Goal: Task Accomplishment & Management: Complete application form

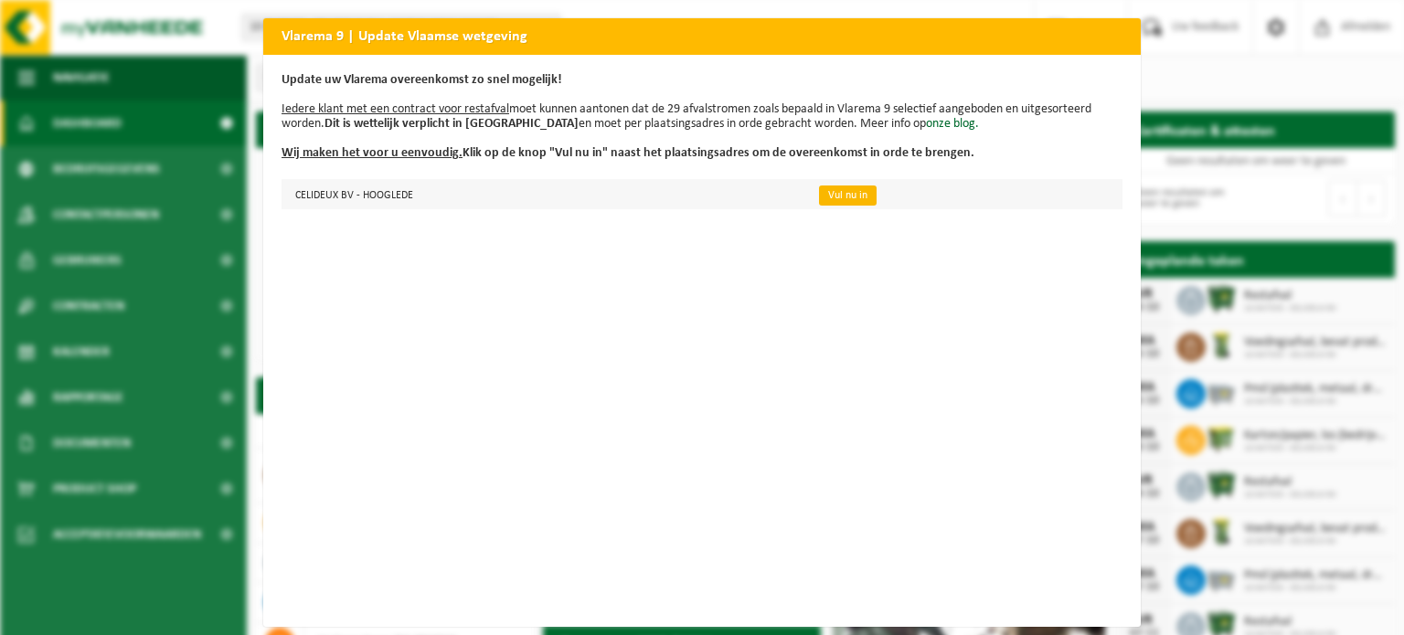
click at [837, 199] on link "Vul nu in" at bounding box center [848, 196] width 58 height 20
click at [724, 290] on div "Update uw Vlarema overeenkomst zo snel mogelijk! Iedere klant met een contract …" at bounding box center [701, 341] width 877 height 572
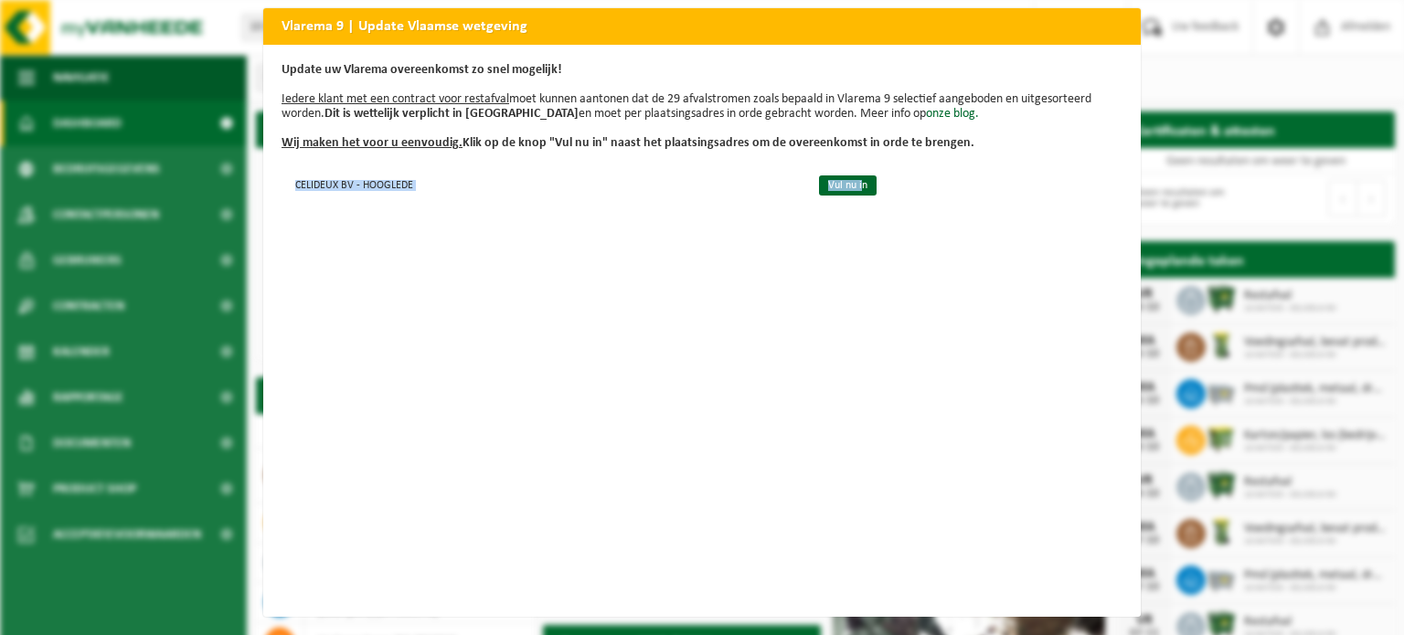
click at [1186, 255] on div "Vlarema 9 | Update Vlaamse wetgeving Update uw Vlarema overeenkomst zo snel mog…" at bounding box center [702, 317] width 1404 height 635
drag, startPoint x: 1186, startPoint y: 255, endPoint x: 817, endPoint y: 166, distance: 379.7
click at [817, 166] on div "Vlarema 9 | Update Vlaamse wetgeving Update uw Vlarema overeenkomst zo snel mog…" at bounding box center [702, 317] width 1404 height 635
click at [819, 175] on link "Vul nu in" at bounding box center [848, 185] width 58 height 20
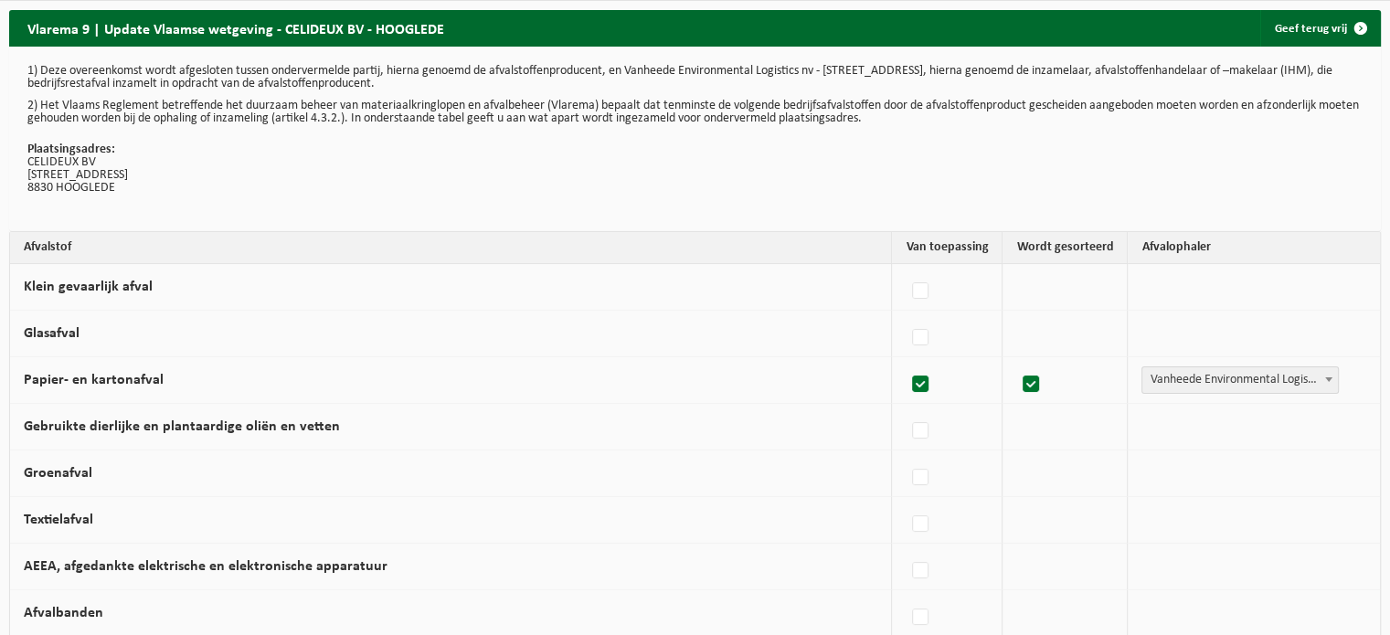
click at [751, 152] on p "Plaatsingsadres: CELIDEUX BV STOOMTUIGSTRAAT 7 B 8830 HOOGLEDE" at bounding box center [694, 168] width 1335 height 51
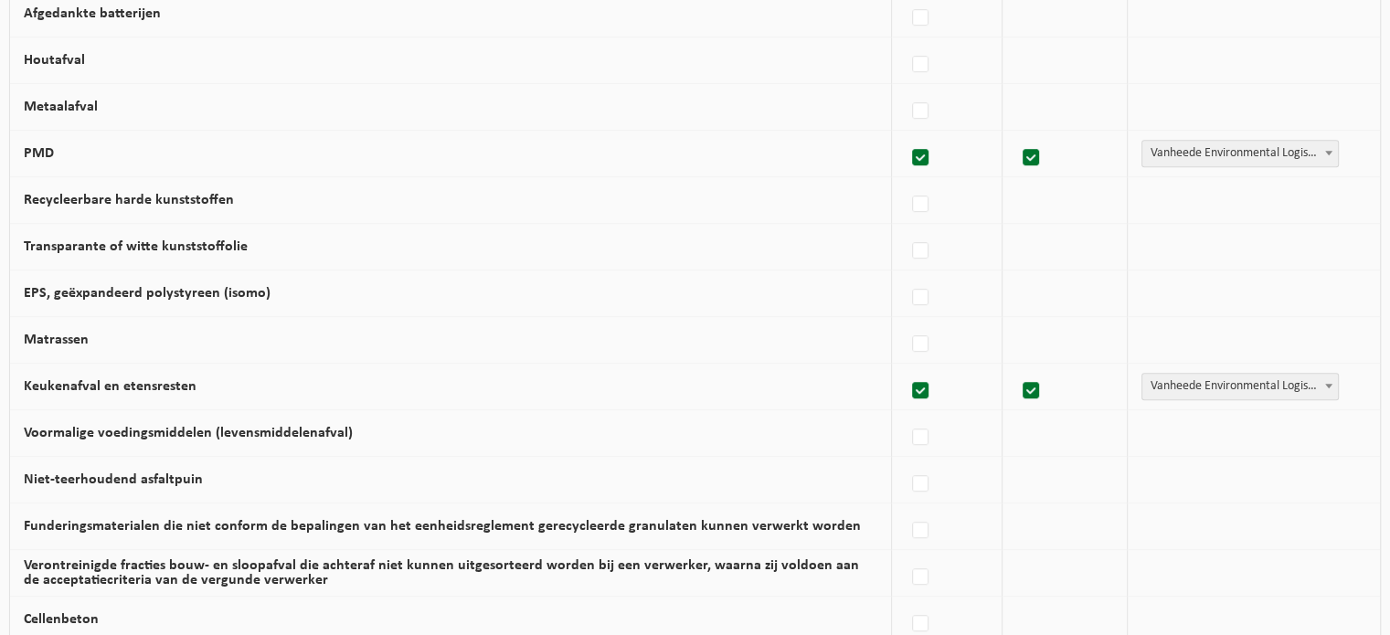
scroll to position [1199, 0]
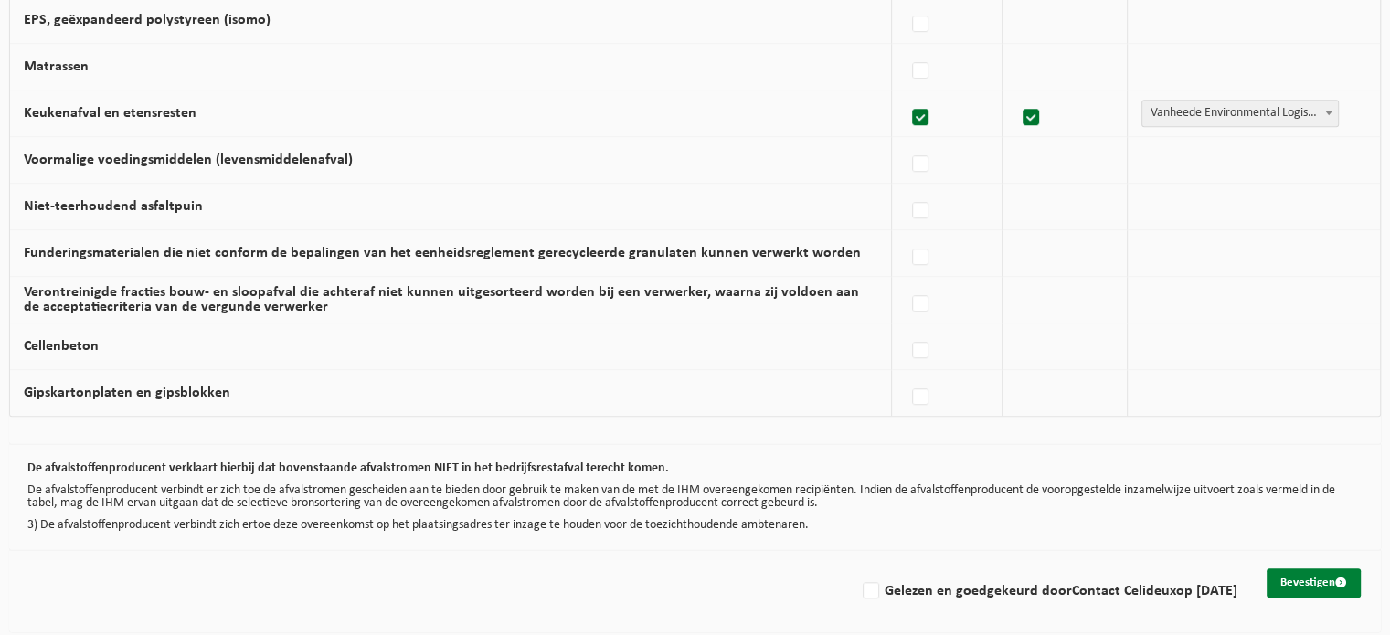
click at [1342, 578] on span "submit" at bounding box center [1341, 583] width 12 height 12
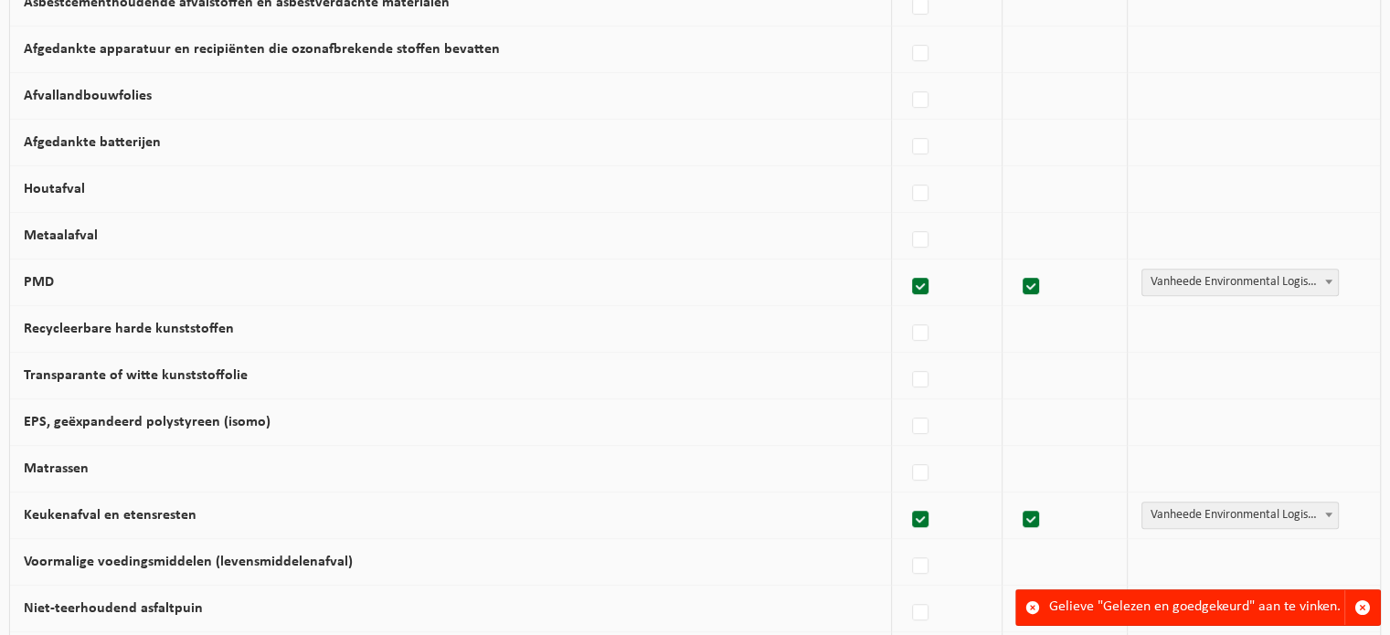
scroll to position [1199, 0]
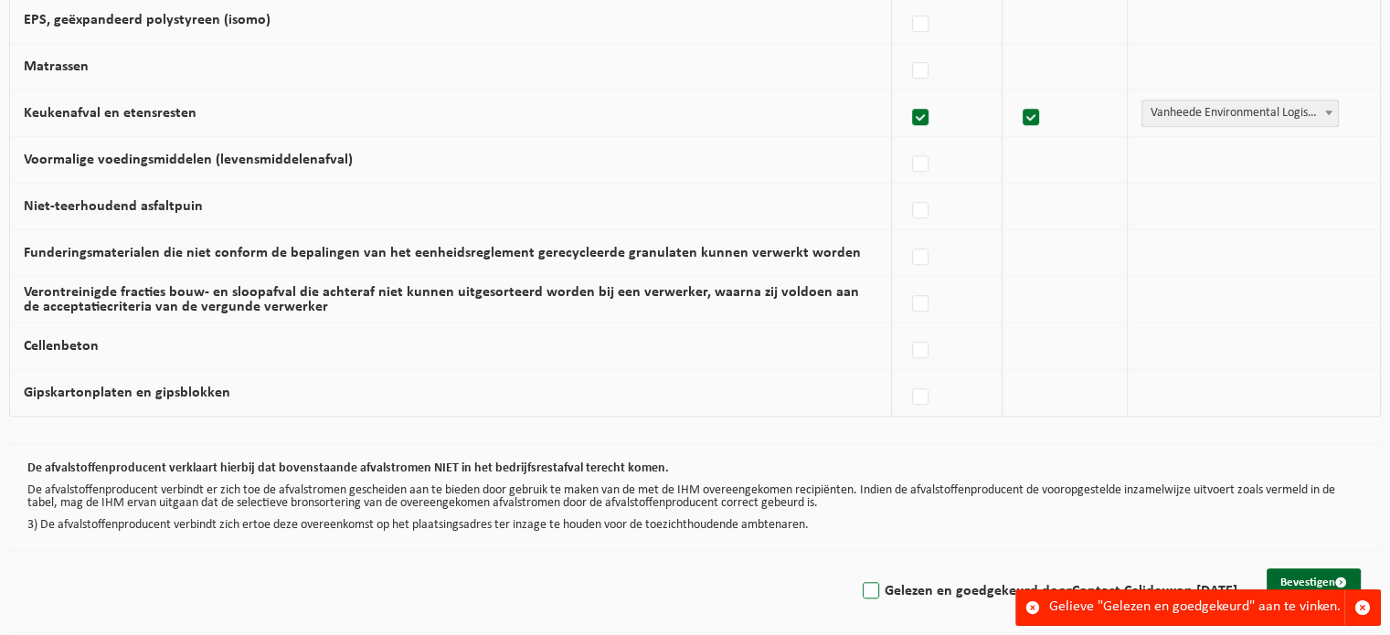
click at [859, 589] on label "Gelezen en goedgekeurd door Contact Celideux op 06/10/25" at bounding box center [1048, 591] width 378 height 27
click at [855, 568] on input "Gelezen en goedgekeurd door Contact Celideux op 06/10/25" at bounding box center [855, 568] width 1 height 1
checkbox input "true"
click at [1294, 572] on button "Bevestigen" at bounding box center [1314, 582] width 94 height 29
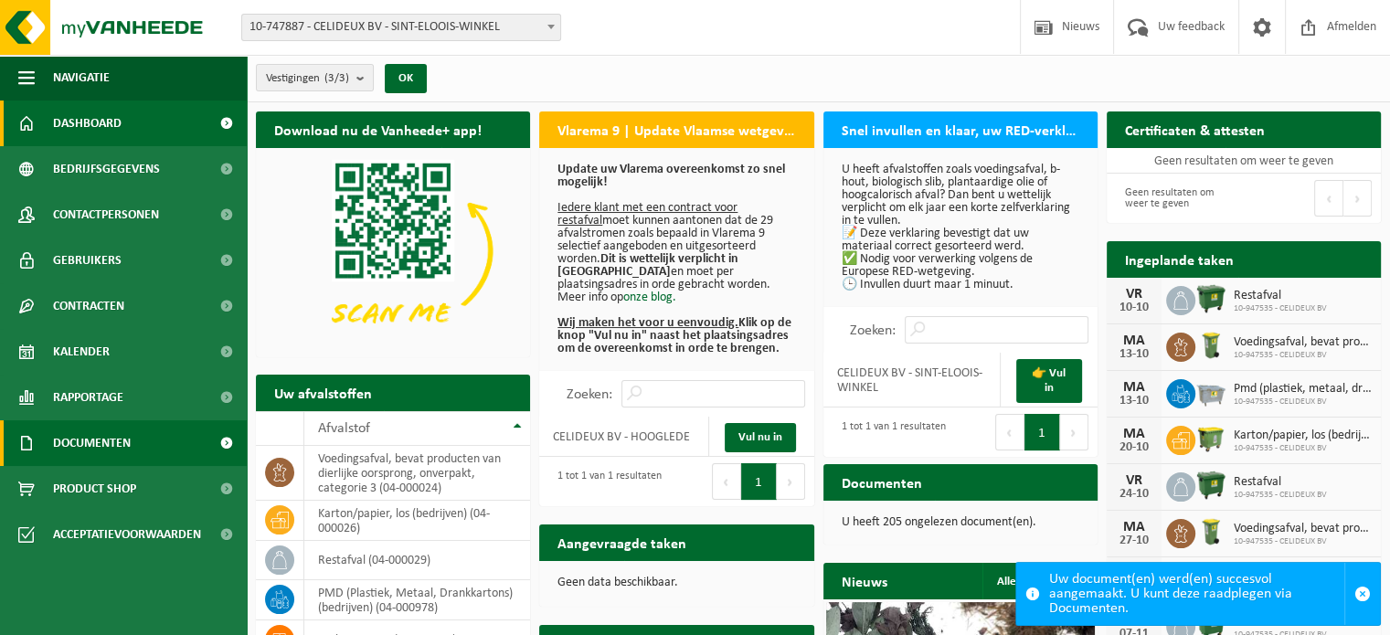
click at [99, 429] on span "Documenten" at bounding box center [92, 443] width 78 height 46
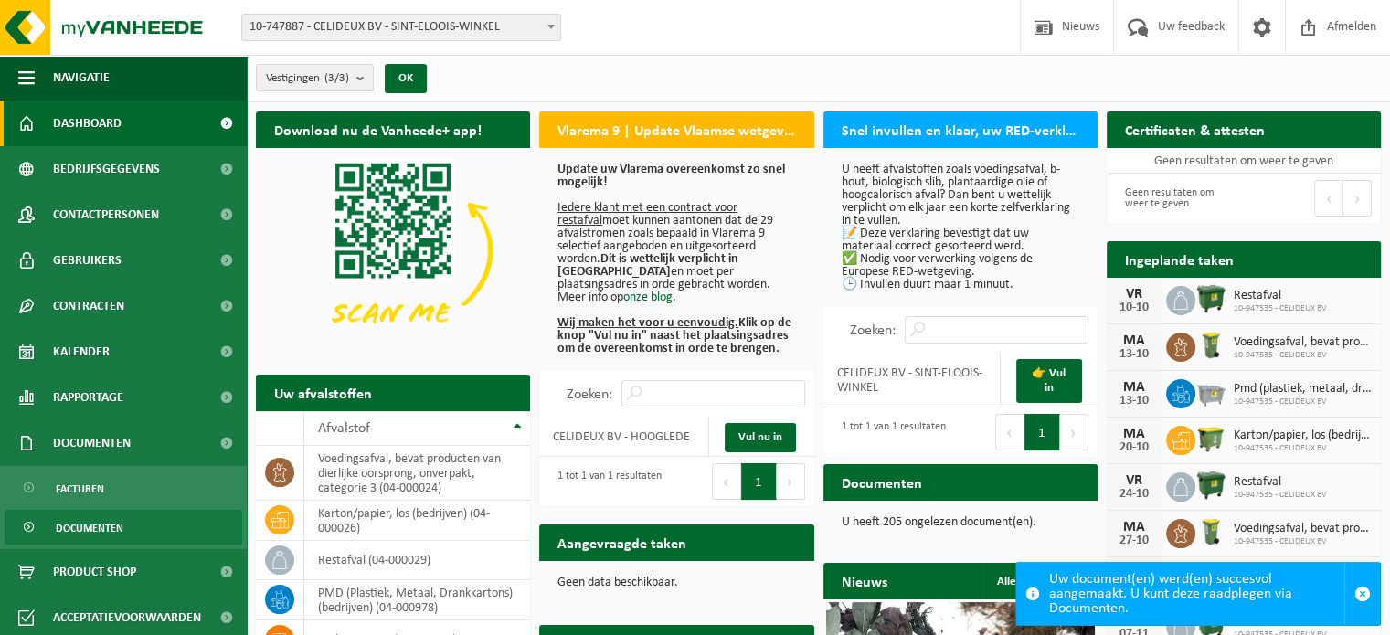
click at [94, 520] on span "Documenten" at bounding box center [90, 528] width 68 height 35
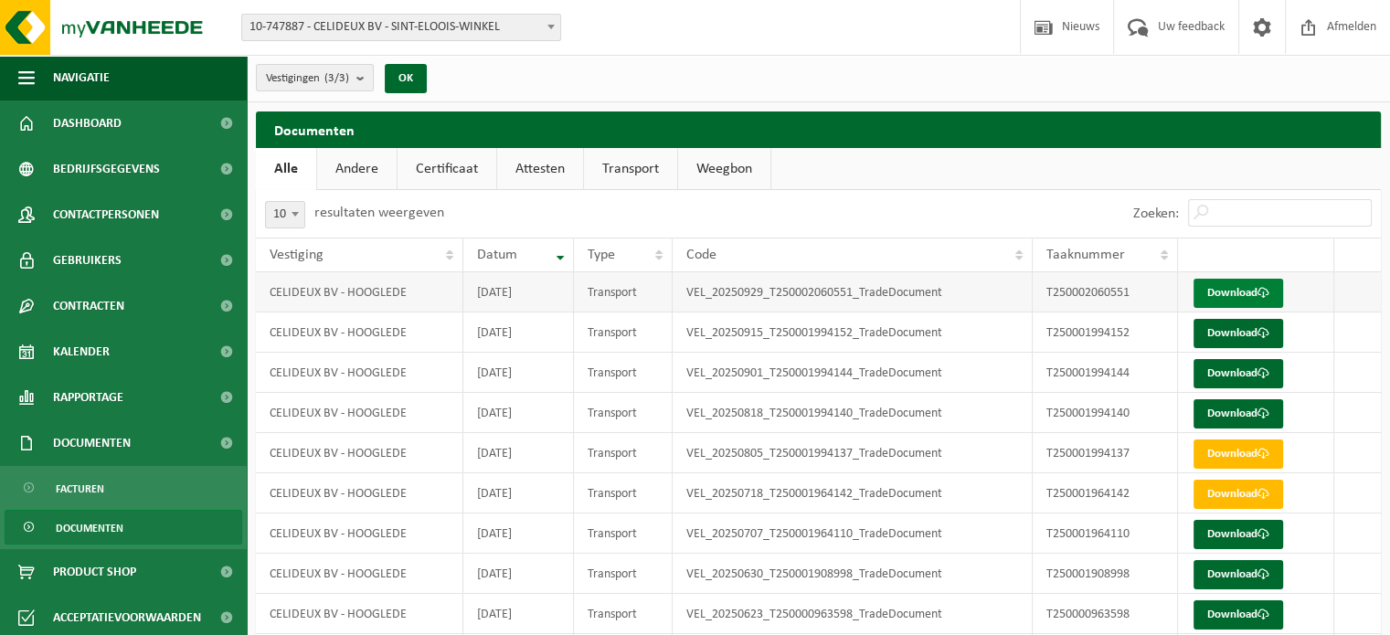
click at [1236, 283] on link "Download" at bounding box center [1239, 293] width 90 height 29
